Goal: Check status: Check status

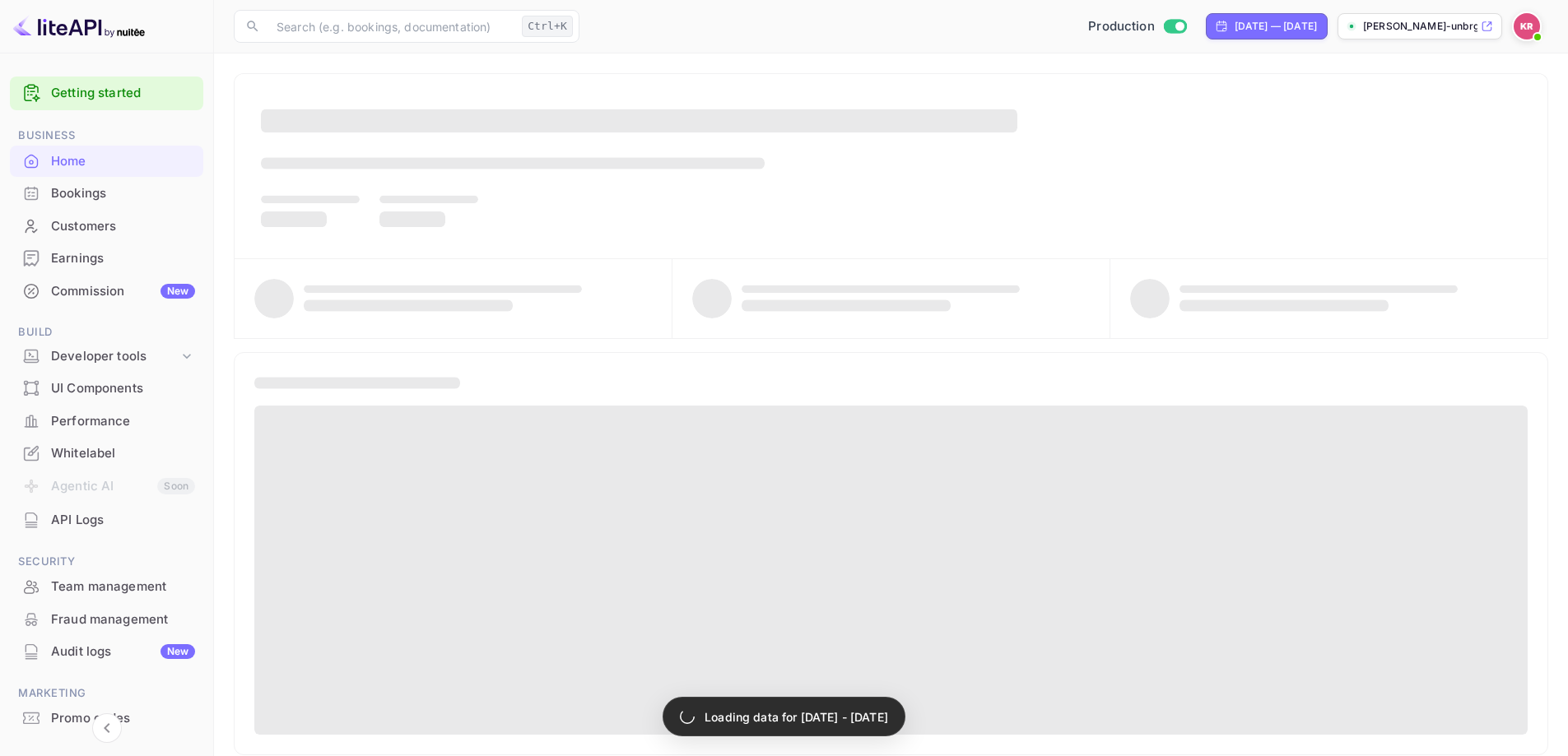
click at [119, 188] on div "Bookings" at bounding box center [123, 194] width 144 height 19
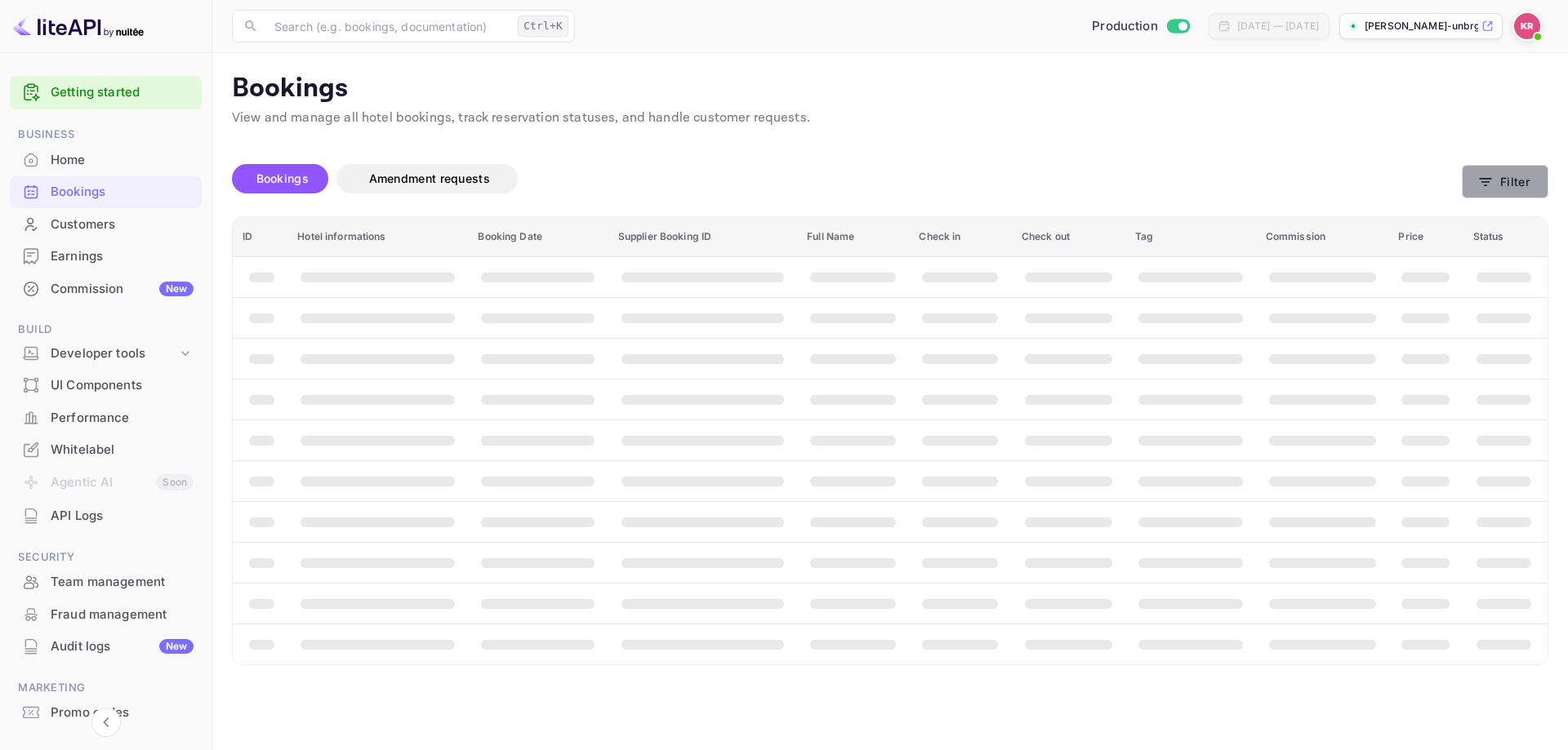
click at [1501, 193] on button "Filter" at bounding box center [1505, 182] width 87 height 34
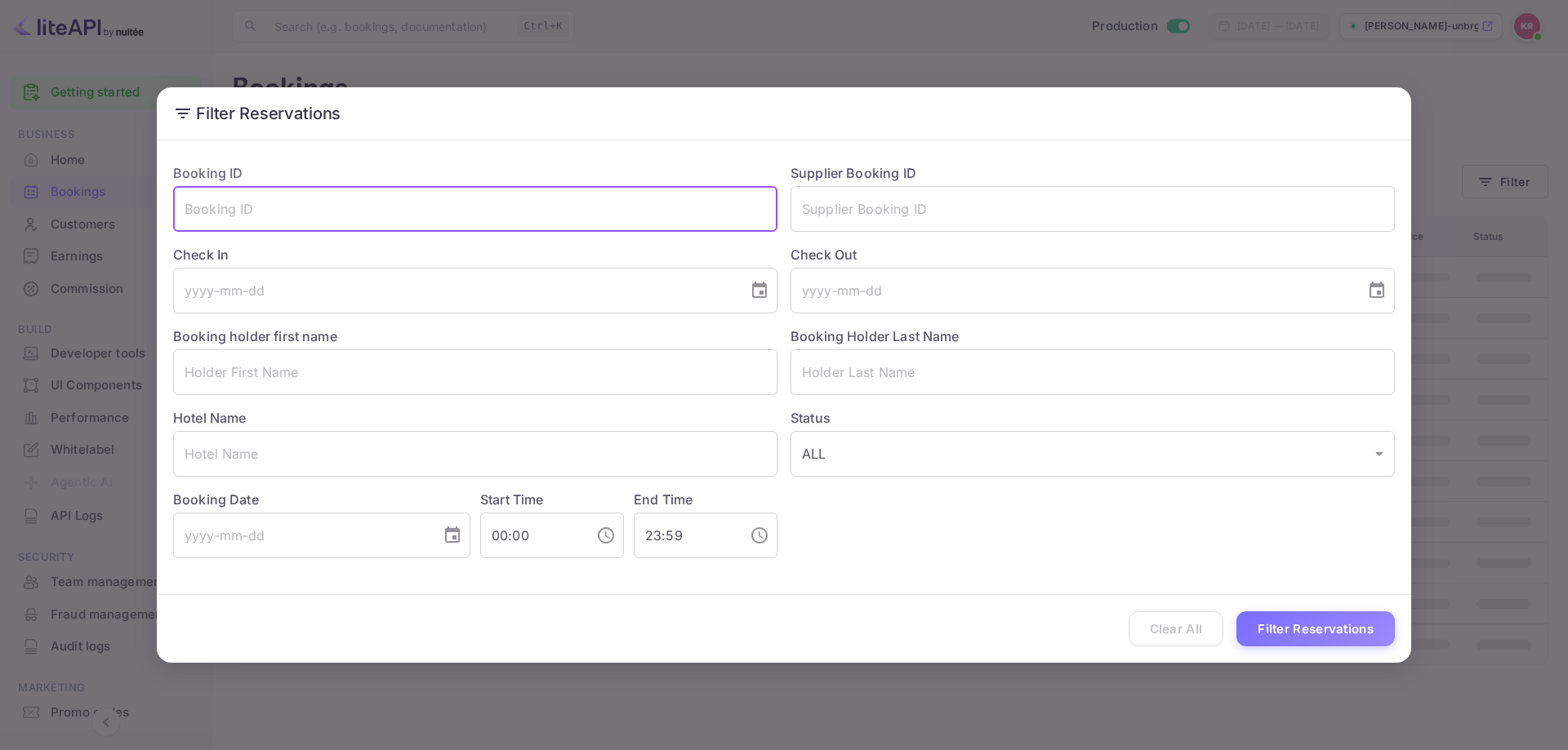
click at [417, 222] on input "text" at bounding box center [475, 209] width 604 height 46
paste input "l7fL8m17B"
type input "l7fL8m17B"
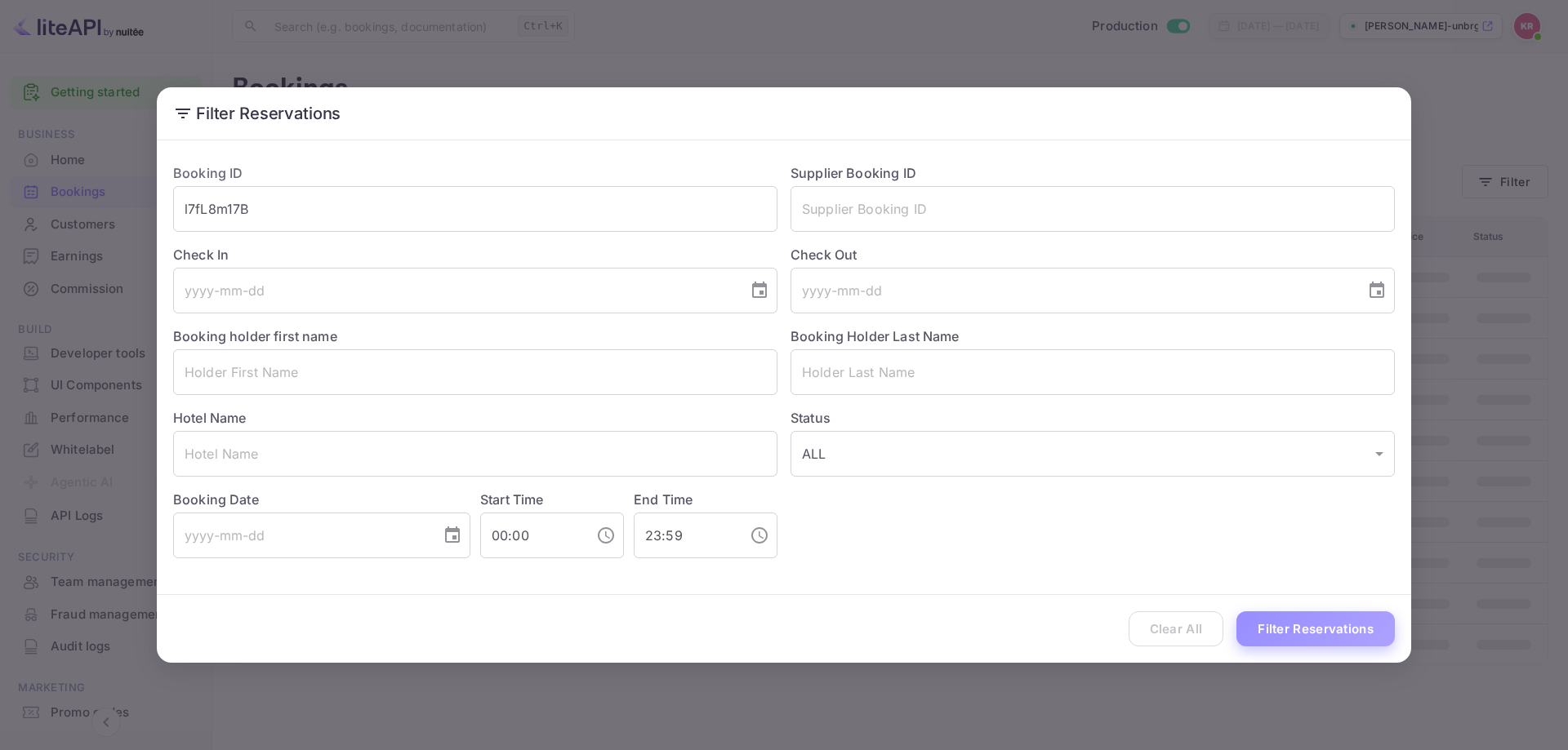
click at [1327, 632] on button "Filter Reservations" at bounding box center [1316, 629] width 158 height 35
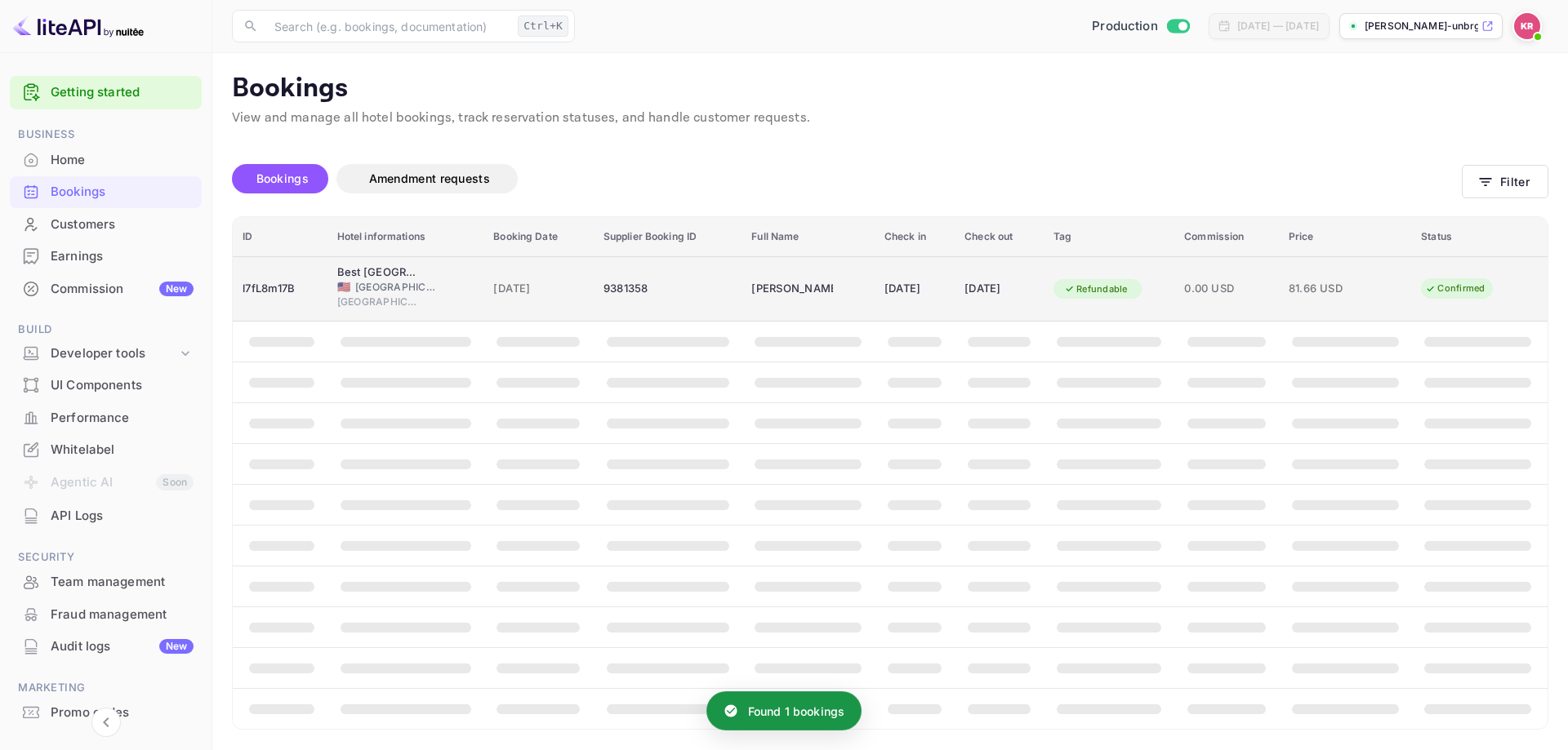
click at [964, 279] on div "16 Sep 2025" at bounding box center [999, 288] width 69 height 26
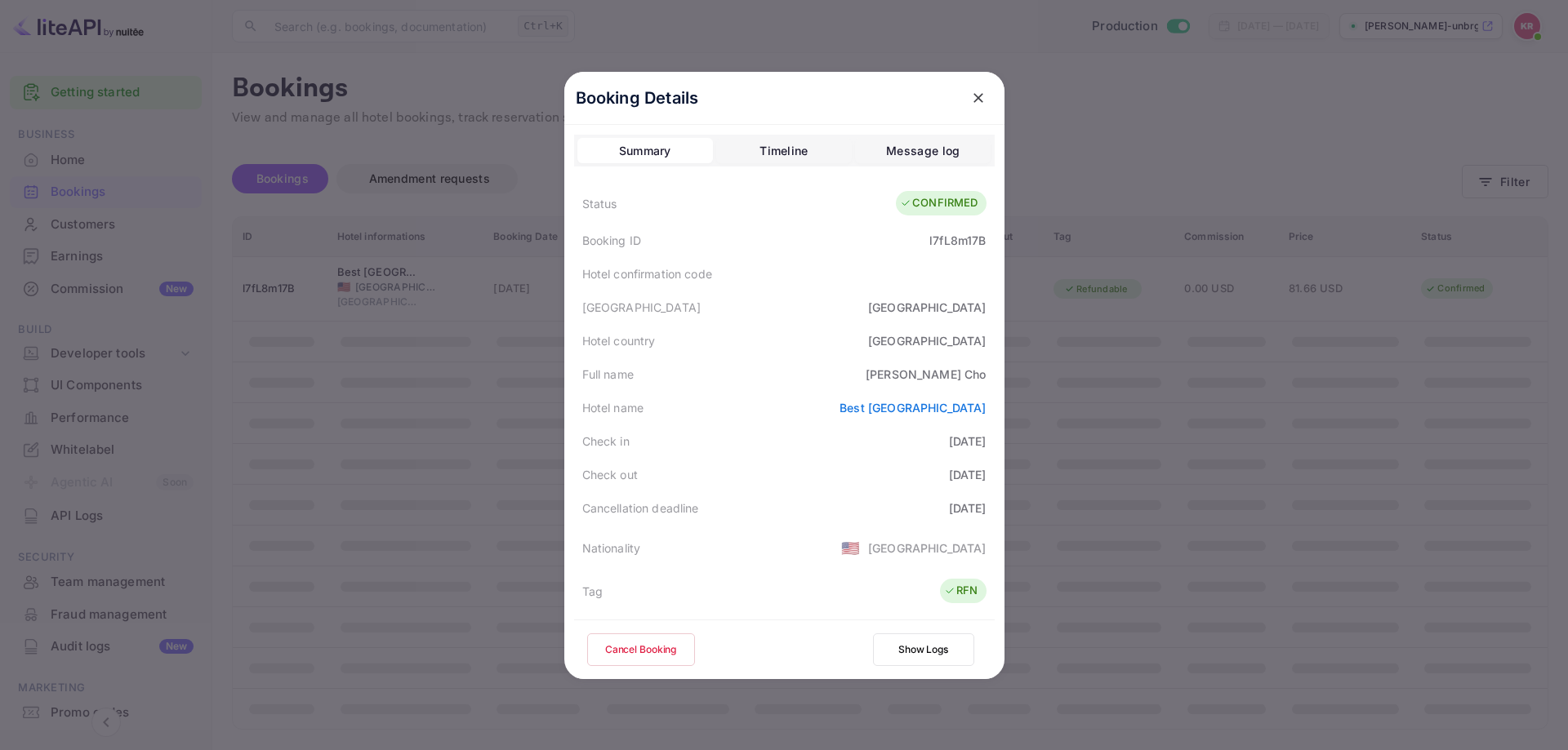
click at [1055, 39] on div at bounding box center [784, 375] width 1568 height 750
